Goal: Task Accomplishment & Management: Manage account settings

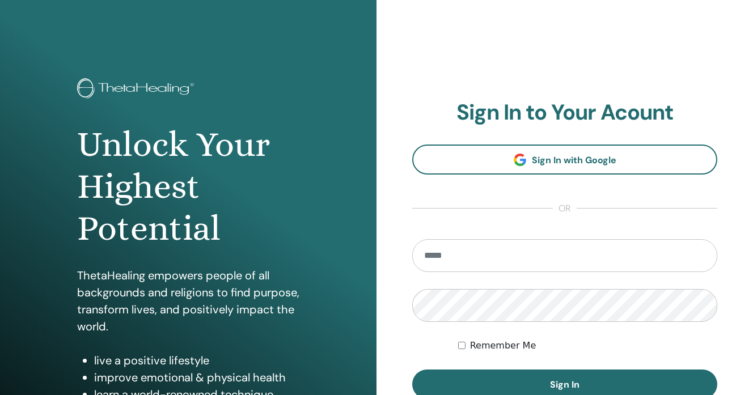
click at [465, 250] on input "email" at bounding box center [564, 255] width 305 height 33
type input "*"
type input "**********"
click at [412, 370] on button "Sign In" at bounding box center [564, 384] width 305 height 29
